Goal: Communication & Community: Answer question/provide support

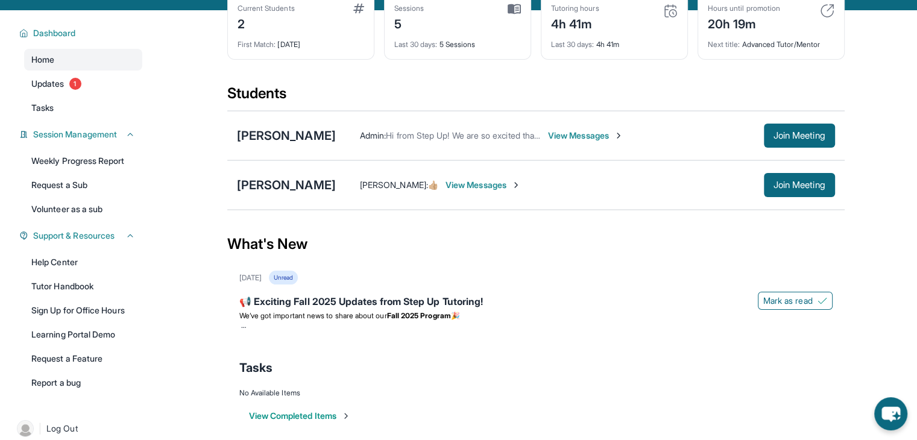
scroll to position [90, 0]
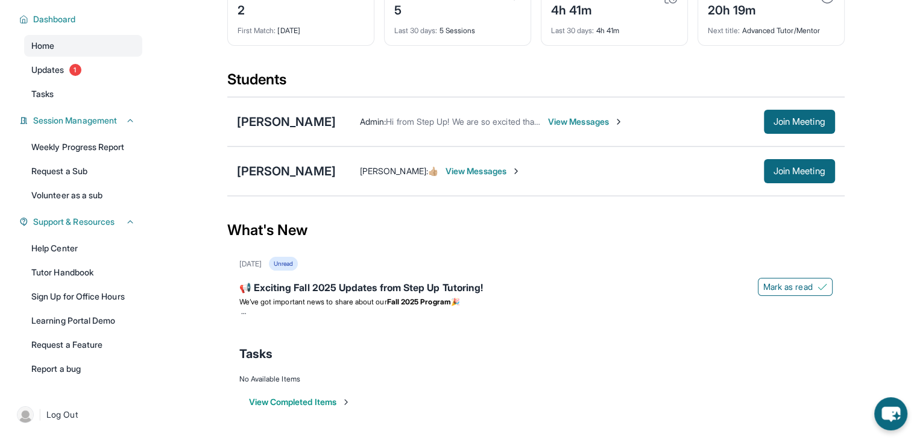
click at [587, 121] on span "View Messages" at bounding box center [585, 122] width 75 height 12
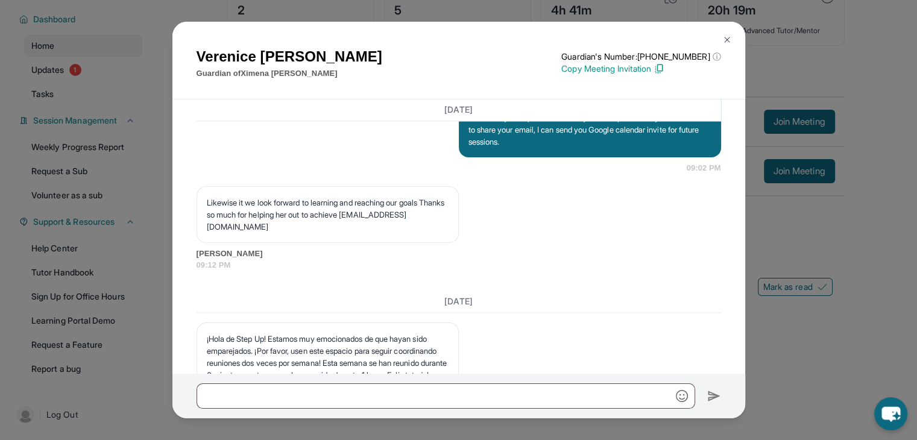
scroll to position [1713, 0]
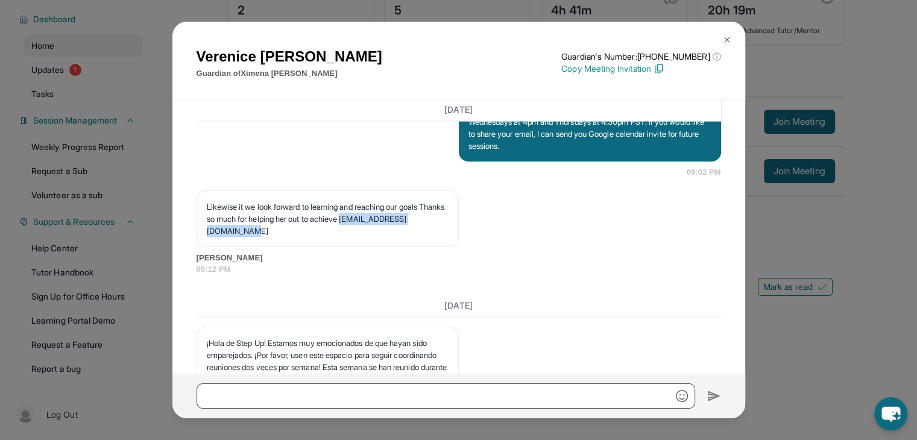
drag, startPoint x: 323, startPoint y: 297, endPoint x: 205, endPoint y: 301, distance: 118.3
click at [205, 247] on div "Likewise it we look forward to learning and reaching our goals Thanks so much f…" at bounding box center [328, 219] width 262 height 57
copy p "[EMAIL_ADDRESS][DOMAIN_NAME]"
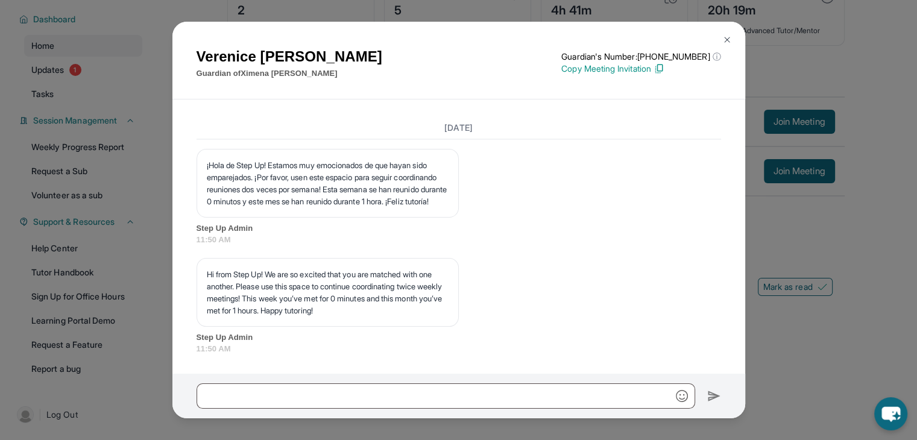
scroll to position [1971, 0]
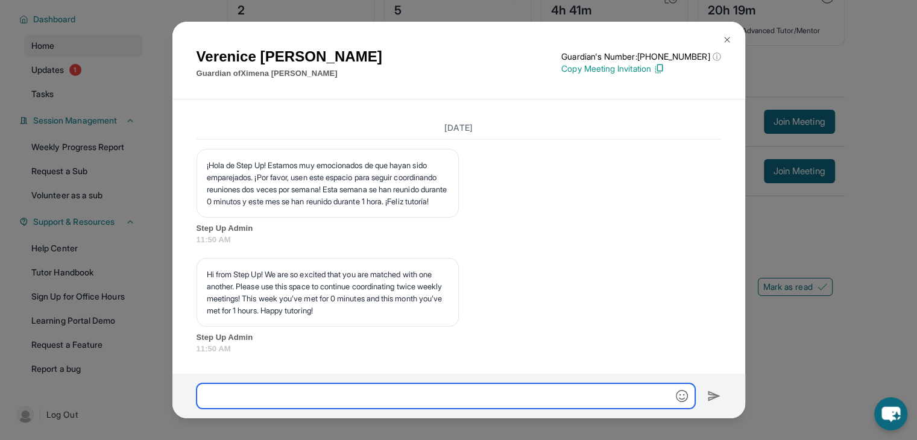
click at [566, 392] on input "text" at bounding box center [446, 396] width 499 height 25
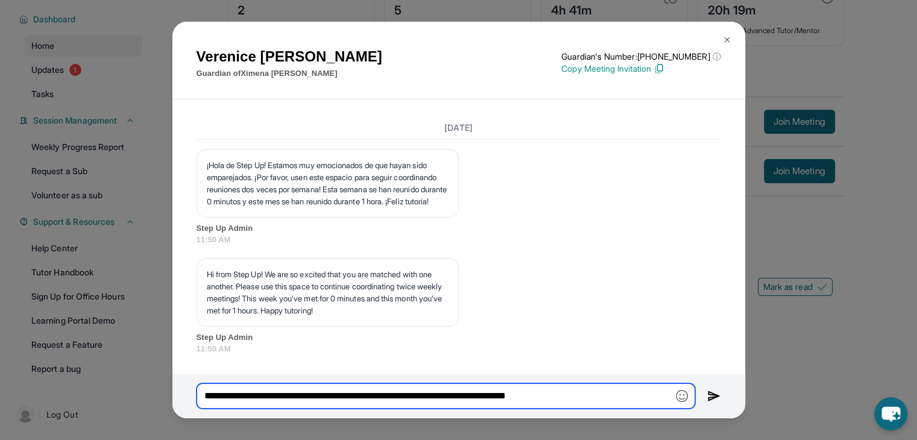
paste input "**********"
type input "**********"
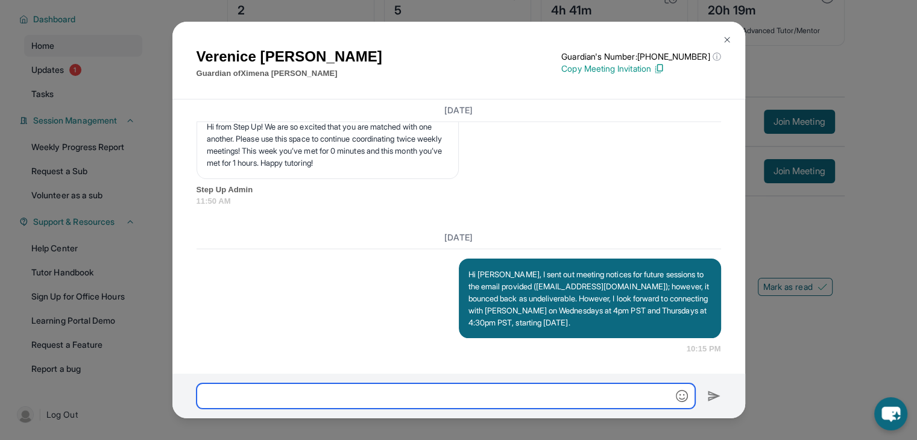
scroll to position [2119, 0]
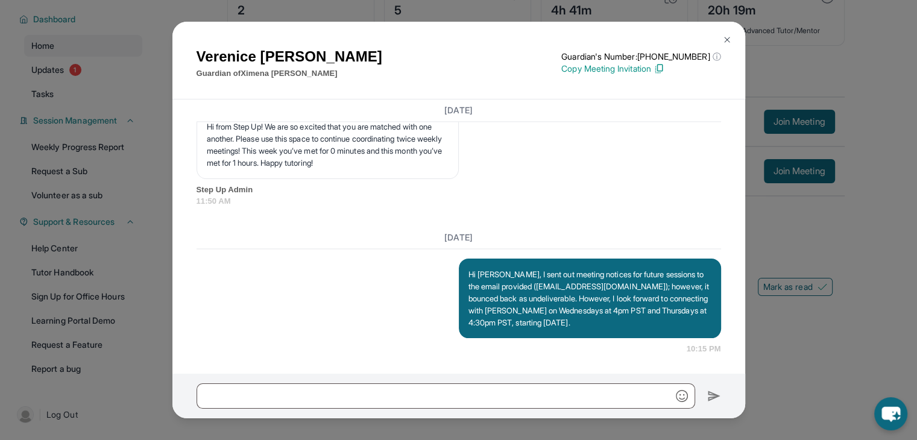
click at [726, 37] on img at bounding box center [727, 40] width 10 height 10
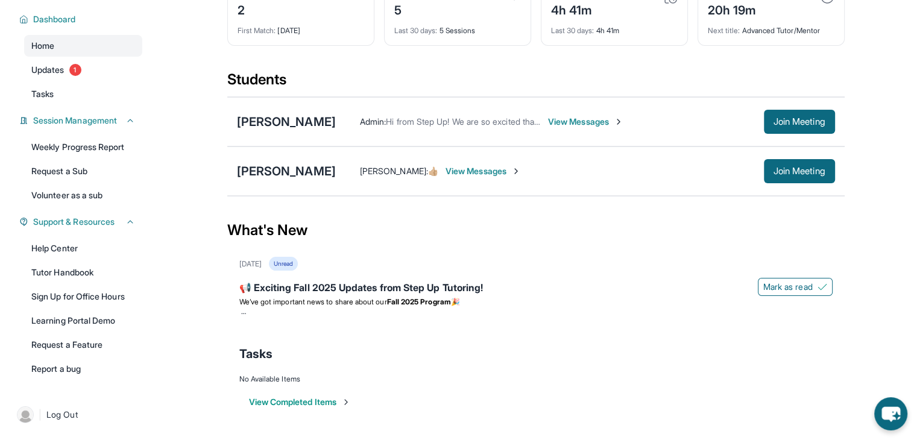
scroll to position [0, 0]
